Goal: Information Seeking & Learning: Compare options

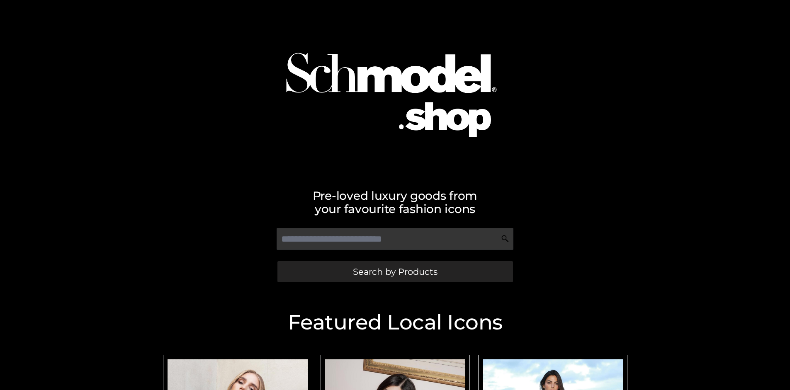
click at [395, 272] on span "Search by Products" at bounding box center [395, 272] width 85 height 9
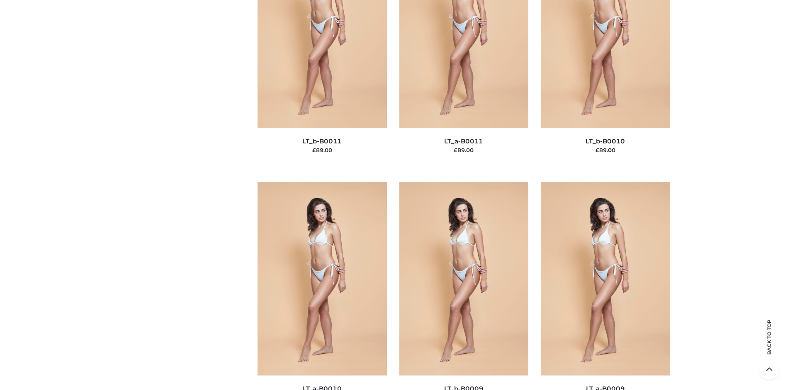
scroll to position [125, 0]
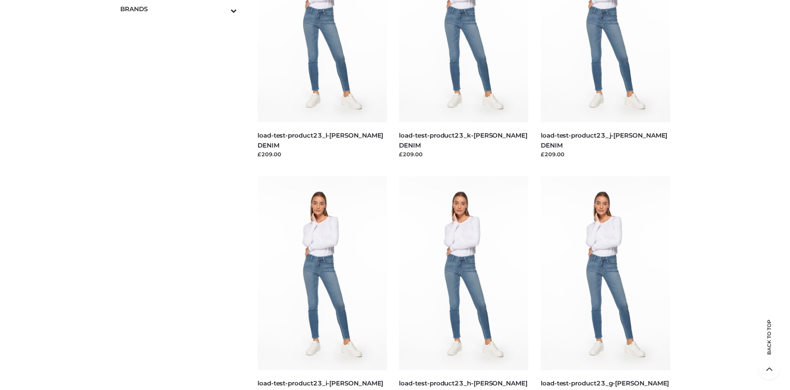
click at [222, 9] on icon "Toggle Submenu" at bounding box center [190, 11] width 93 height 10
click at [182, 27] on span "OPP SWIMWEAR" at bounding box center [183, 27] width 109 height 10
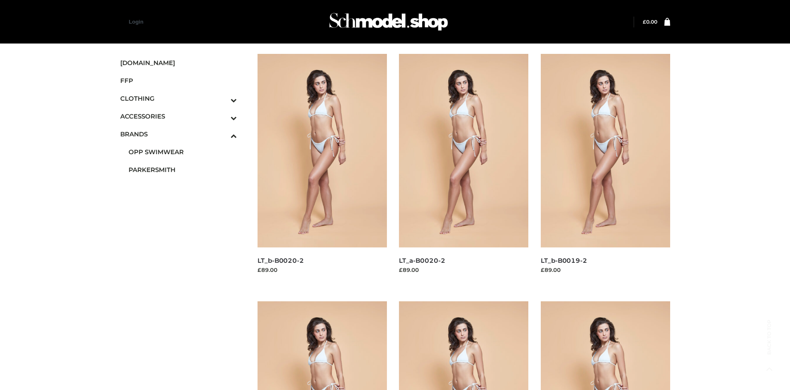
scroll to position [390, 0]
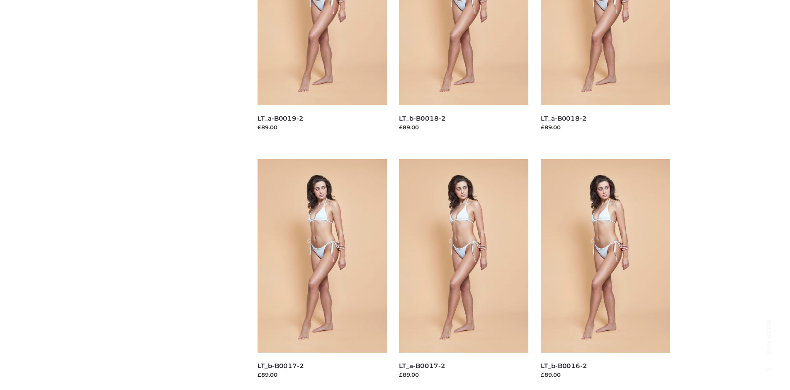
click at [605, 275] on img at bounding box center [605, 256] width 129 height 194
click at [322, 275] on img at bounding box center [322, 256] width 129 height 194
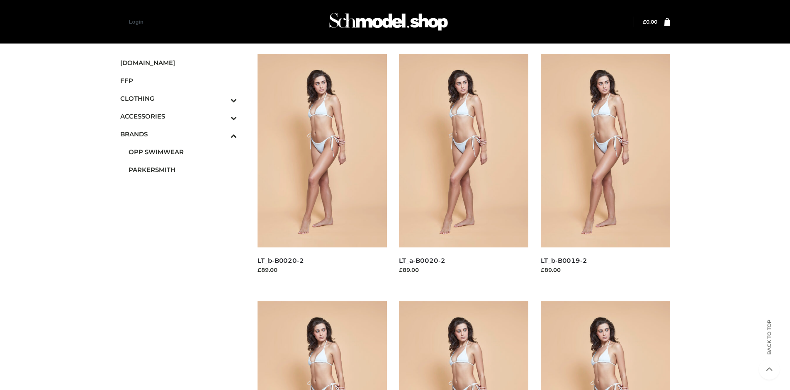
click at [322, 169] on img at bounding box center [322, 151] width 129 height 194
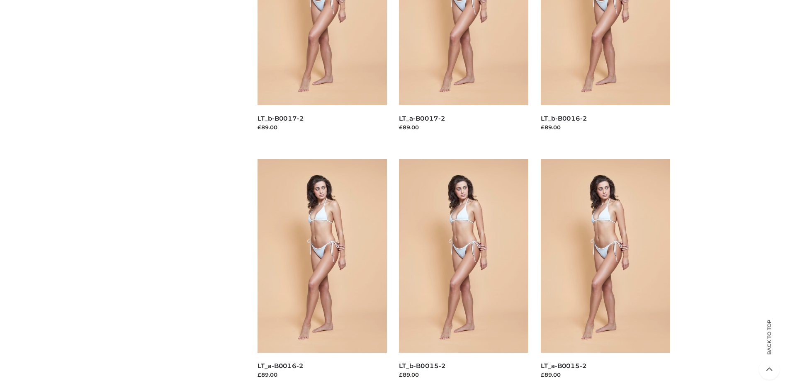
click at [464, 275] on img at bounding box center [463, 256] width 129 height 194
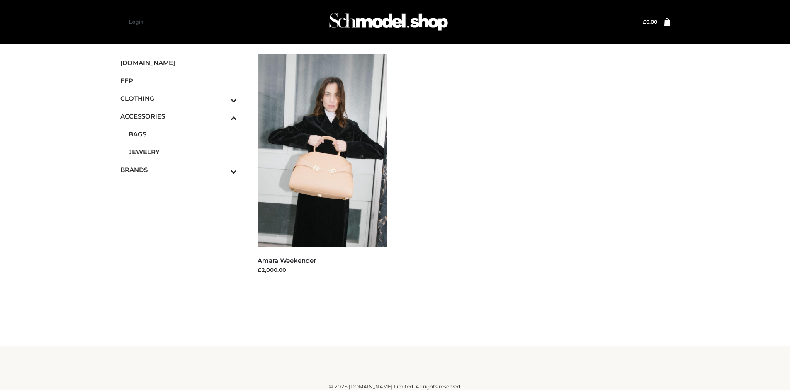
click at [178, 80] on span "FFP" at bounding box center [178, 81] width 117 height 10
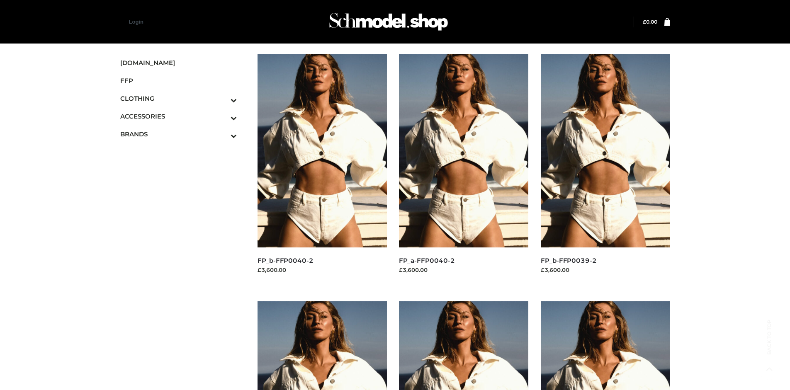
scroll to position [638, 0]
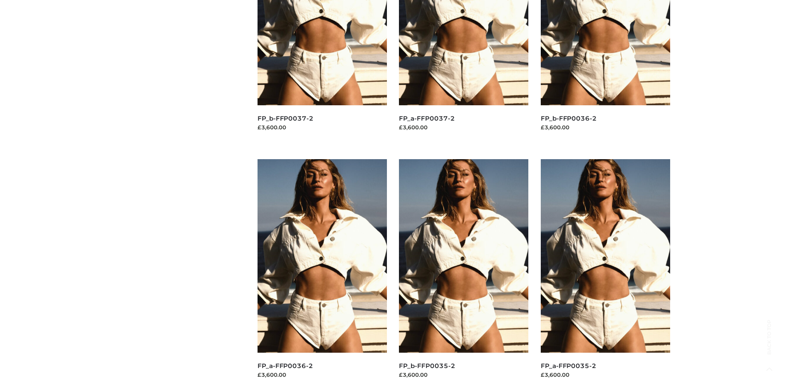
click at [605, 275] on img at bounding box center [605, 256] width 129 height 194
click at [464, 275] on img at bounding box center [463, 256] width 129 height 194
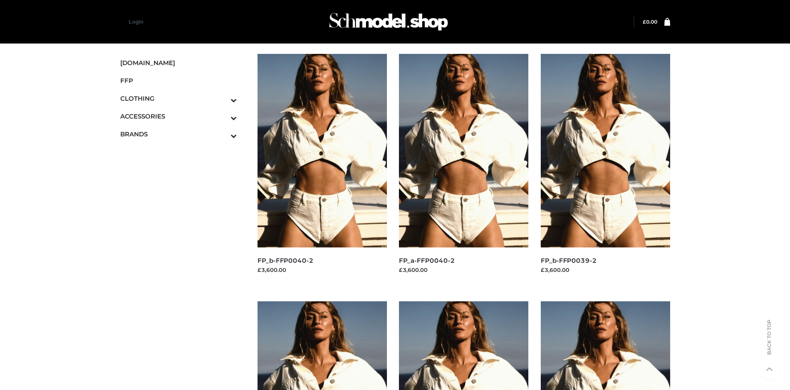
click at [605, 169] on img at bounding box center [605, 151] width 129 height 194
click at [222, 98] on icon "Toggle Submenu" at bounding box center [190, 100] width 93 height 10
click at [182, 152] on span "BOTTOMS" at bounding box center [183, 152] width 109 height 10
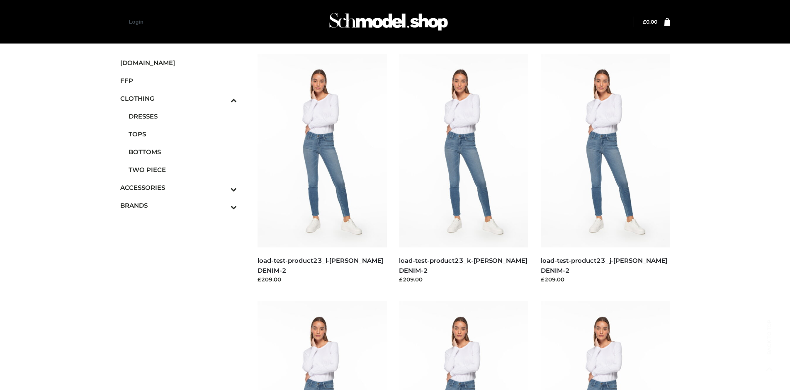
scroll to position [390, 0]
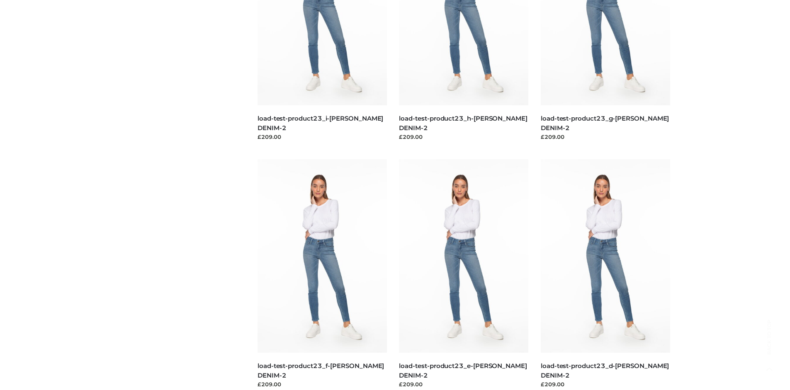
click at [322, 275] on img at bounding box center [322, 256] width 129 height 194
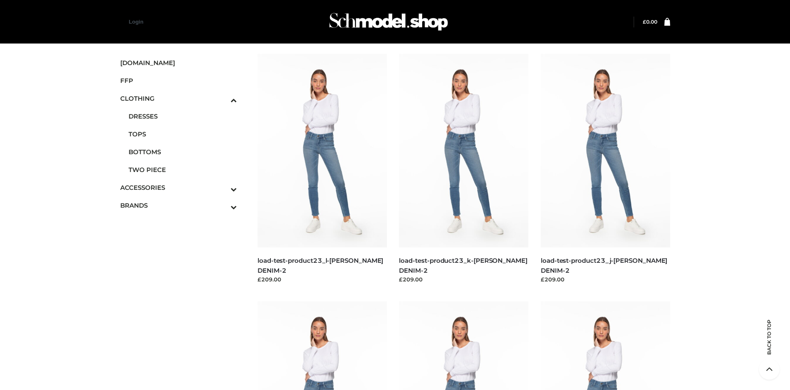
click at [605, 169] on img at bounding box center [605, 151] width 129 height 194
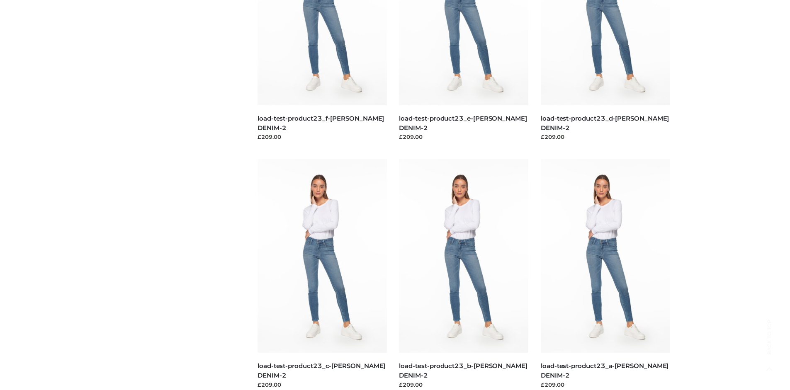
click at [605, 275] on img at bounding box center [605, 256] width 129 height 194
click at [464, 275] on img at bounding box center [463, 256] width 129 height 194
